Goal: Transaction & Acquisition: Purchase product/service

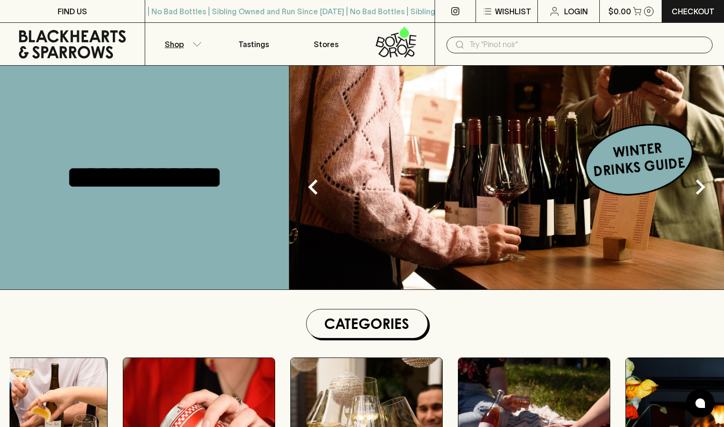
click at [201, 50] on button "Shop" at bounding box center [181, 44] width 72 height 42
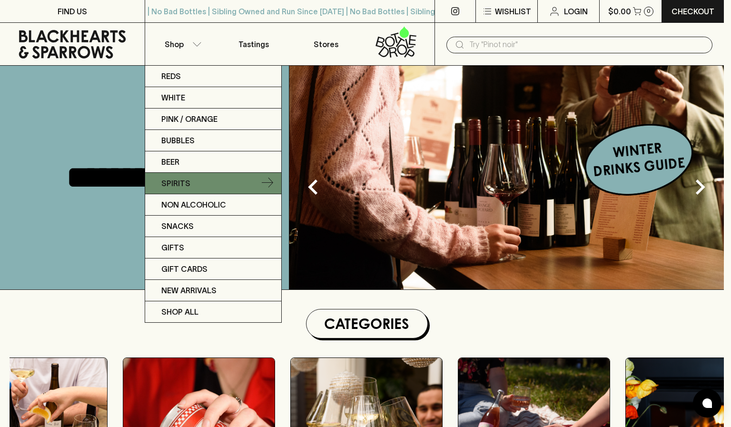
click at [189, 177] on link "Spirits" at bounding box center [213, 183] width 136 height 21
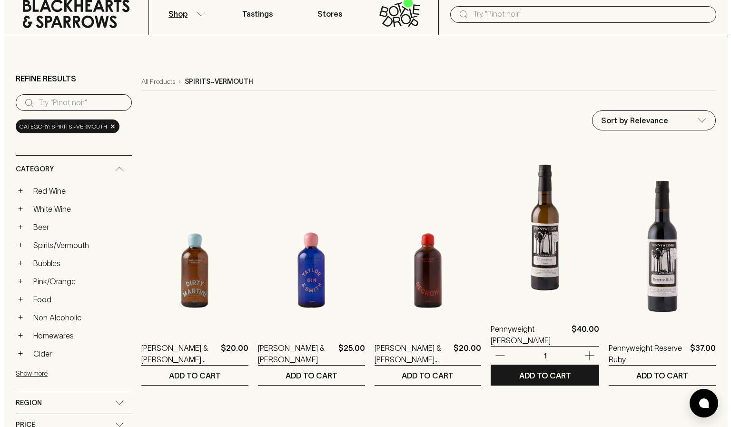
scroll to position [0, 0]
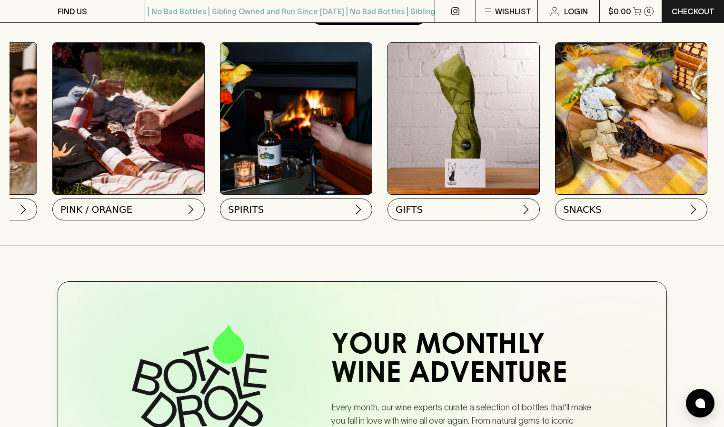
scroll to position [0, 649]
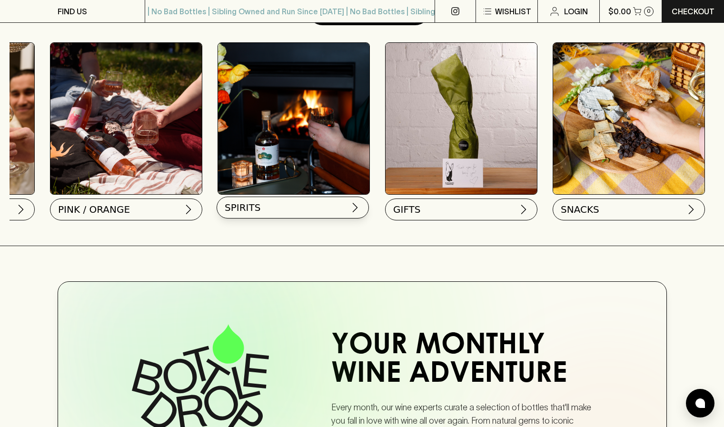
click at [285, 210] on button "SPIRITS" at bounding box center [293, 208] width 152 height 22
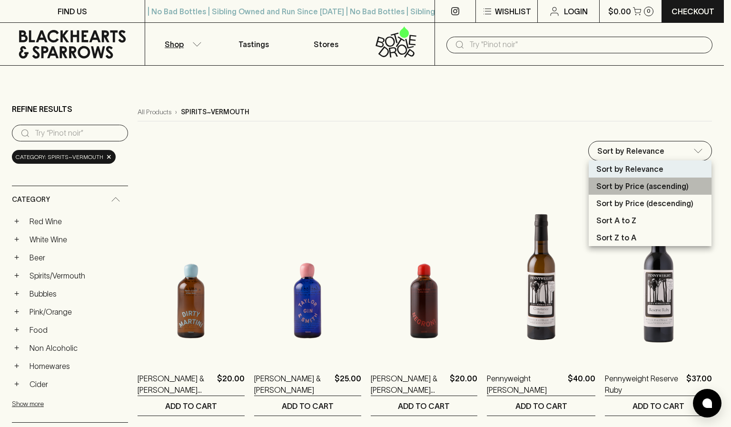
click at [641, 191] on p "Sort by Price (ascending)" at bounding box center [643, 185] width 92 height 11
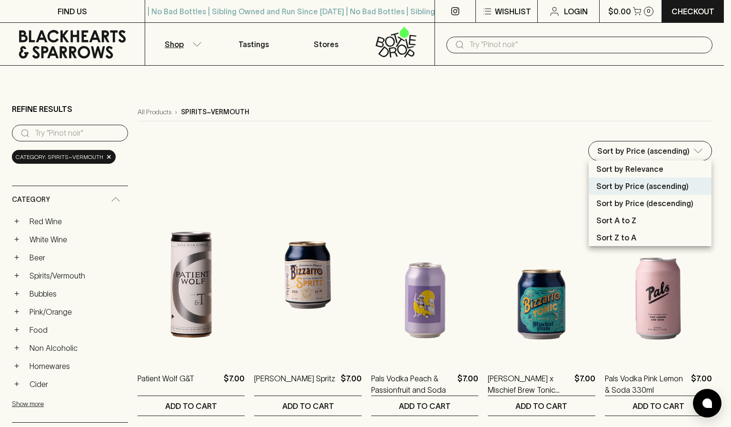
click at [637, 200] on p "Sort by Price (descending)" at bounding box center [645, 203] width 97 height 11
type input "price:desc"
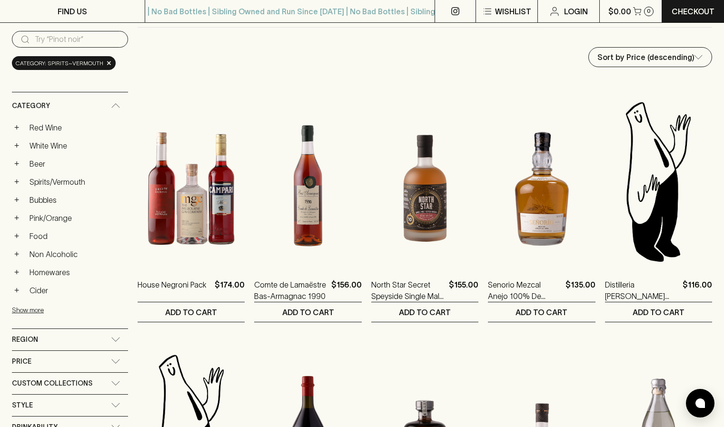
scroll to position [192, 0]
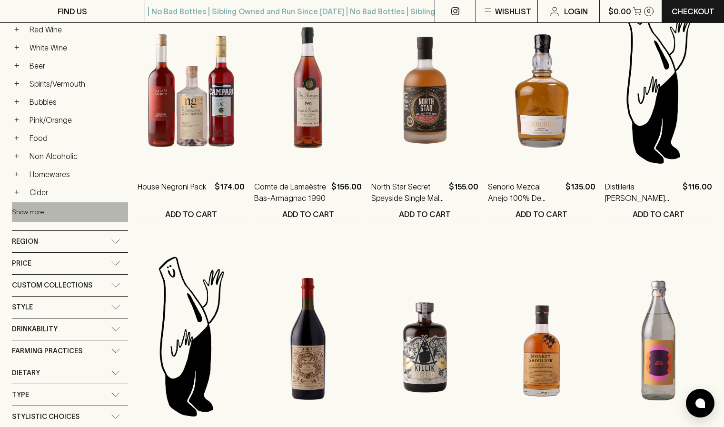
click at [34, 212] on button "Show more" at bounding box center [74, 212] width 125 height 20
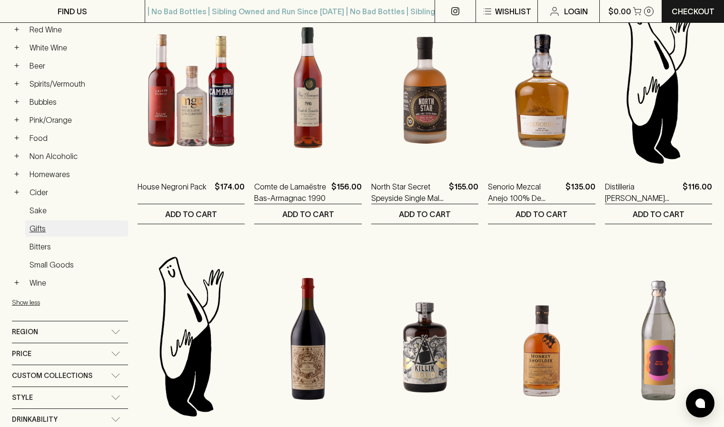
click at [55, 232] on link "Gifts" at bounding box center [76, 228] width 103 height 16
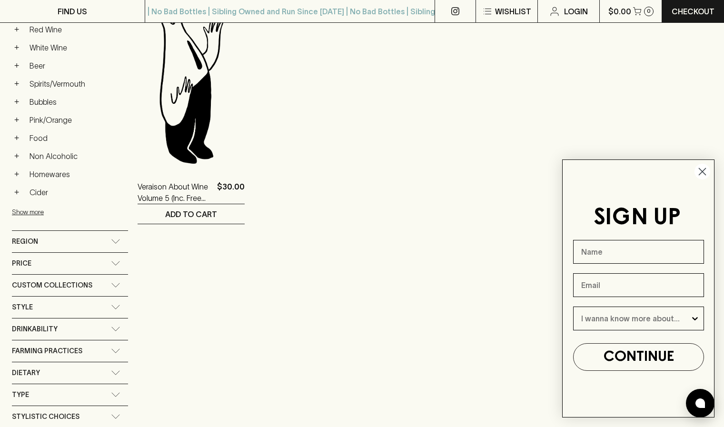
click at [701, 174] on circle "Close dialog" at bounding box center [703, 172] width 16 height 16
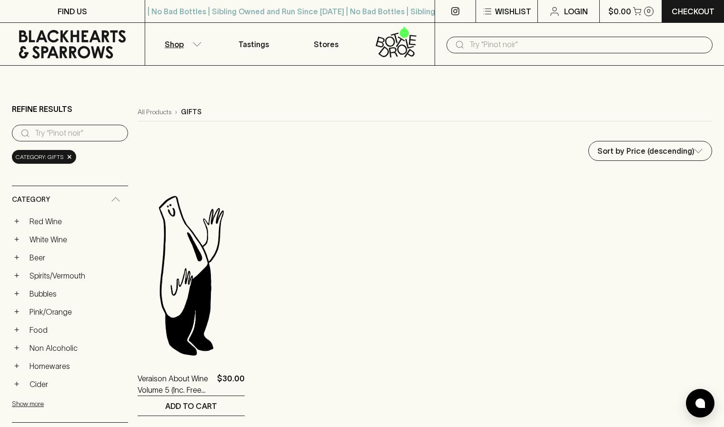
click at [83, 38] on icon at bounding box center [72, 44] width 107 height 29
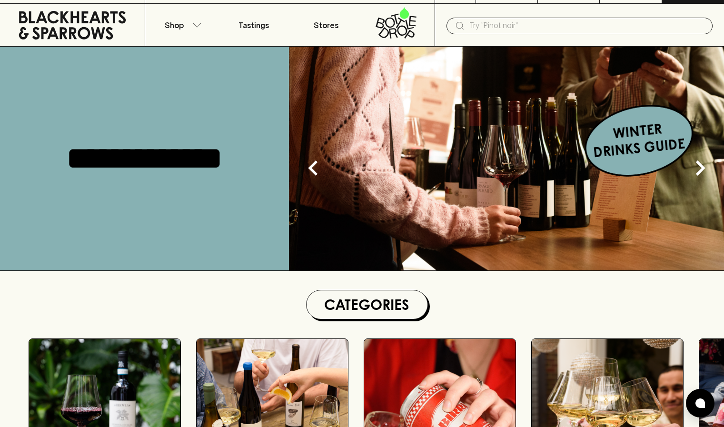
scroll to position [18, 0]
